Goal: Task Accomplishment & Management: Manage account settings

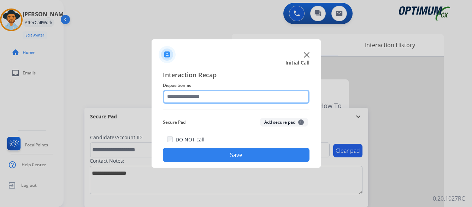
click at [221, 95] on input "text" at bounding box center [236, 96] width 147 height 14
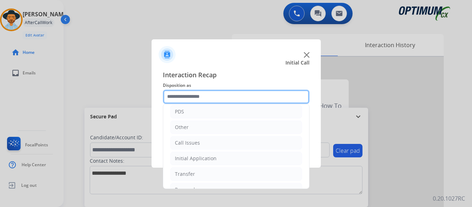
scroll to position [48, 0]
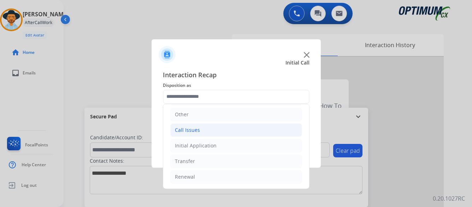
click at [211, 130] on li "Call Issues" at bounding box center [236, 129] width 132 height 13
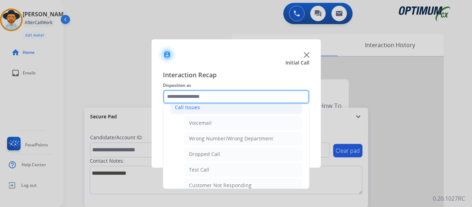
scroll to position [83, 0]
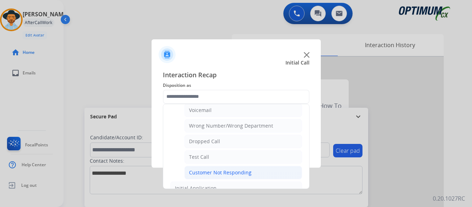
click at [207, 172] on div "Customer Not Responding" at bounding box center [220, 172] width 63 height 7
type input "**********"
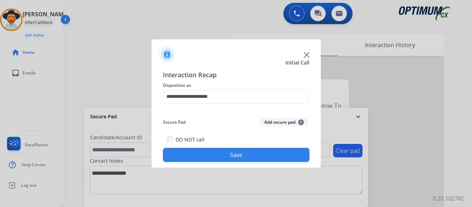
click at [230, 153] on button "Save" at bounding box center [236, 154] width 147 height 14
click at [243, 153] on button "Save" at bounding box center [236, 154] width 147 height 14
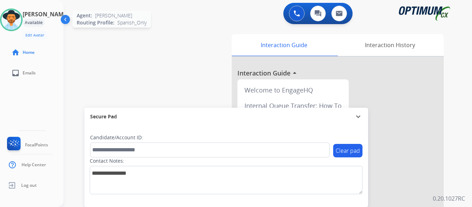
click at [21, 22] on img at bounding box center [11, 20] width 20 height 20
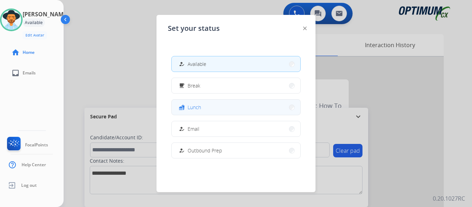
click at [234, 107] on button "fastfood Lunch" at bounding box center [236, 106] width 129 height 15
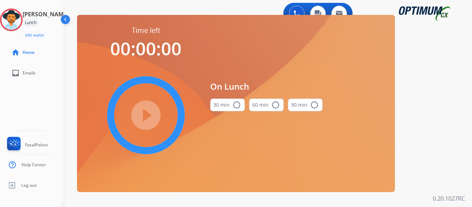
click at [237, 105] on mat-icon "radio_button_unchecked" at bounding box center [237, 104] width 8 height 8
click at [145, 112] on mat-icon "play_circle_filled" at bounding box center [146, 115] width 8 height 8
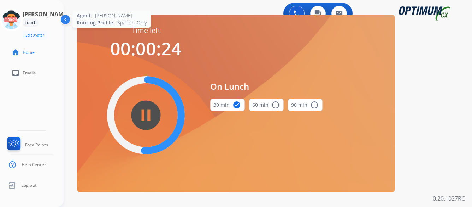
click at [16, 23] on icon at bounding box center [11, 19] width 23 height 23
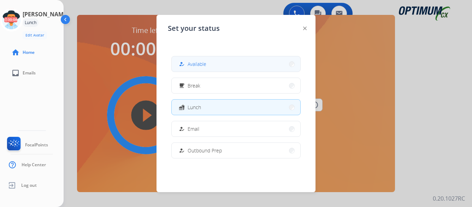
click at [249, 68] on button "how_to_reg Available" at bounding box center [236, 63] width 129 height 15
